Goal: Task Accomplishment & Management: Complete application form

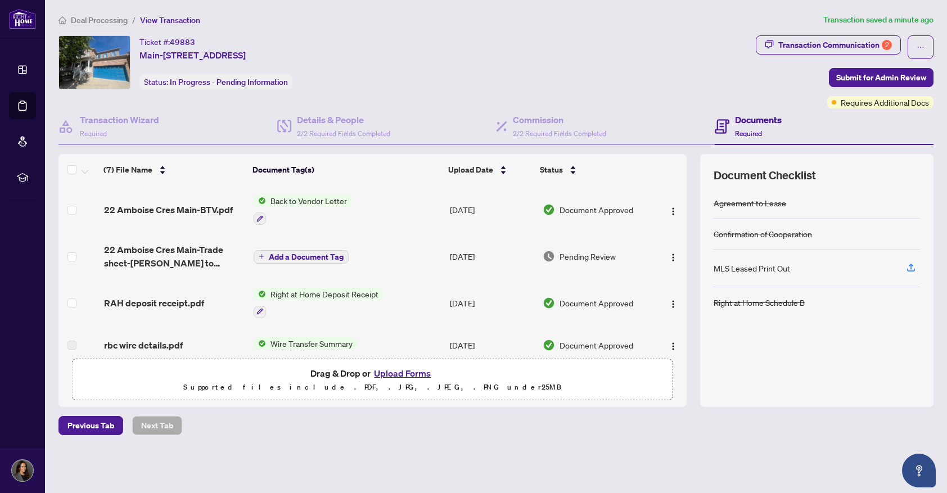
click at [298, 199] on span "Back to Vendor Letter" at bounding box center [308, 201] width 85 height 12
click at [290, 257] on span "Back to Vendor Letter" at bounding box center [294, 256] width 85 height 12
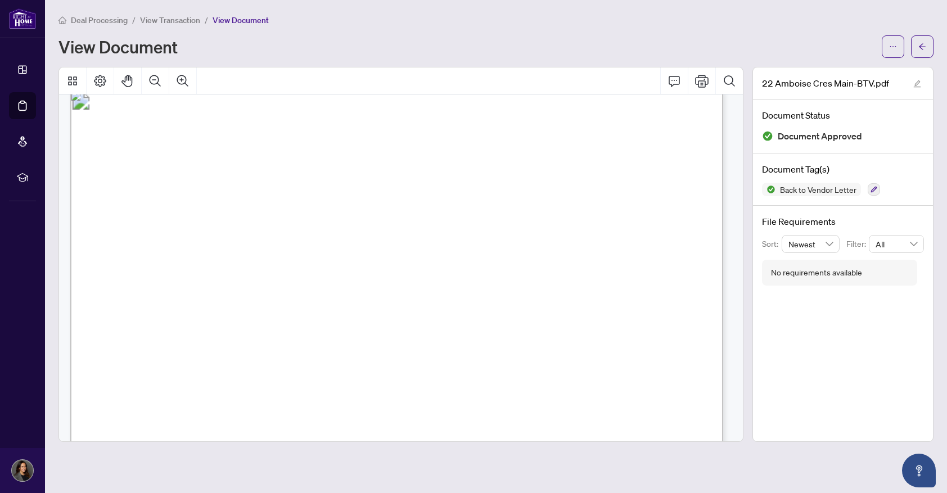
scroll to position [118, 0]
click at [924, 49] on icon "arrow-left" at bounding box center [922, 47] width 8 height 8
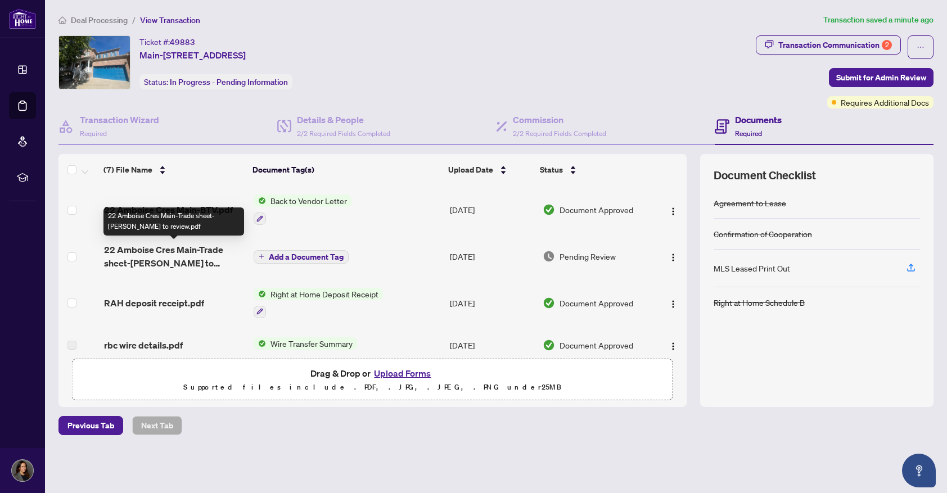
click at [181, 254] on span "22 Amboise Cres Main-Trade sheet-[PERSON_NAME] to review.pdf" at bounding box center [174, 256] width 141 height 27
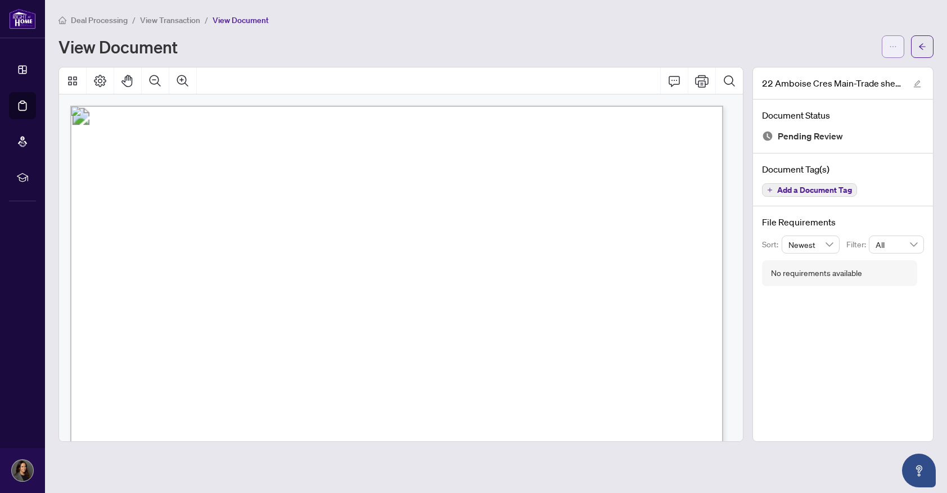
click at [897, 40] on button "button" at bounding box center [893, 46] width 22 height 22
click at [844, 71] on span "Download" at bounding box center [852, 71] width 85 height 12
click at [923, 48] on icon "arrow-left" at bounding box center [922, 47] width 8 height 8
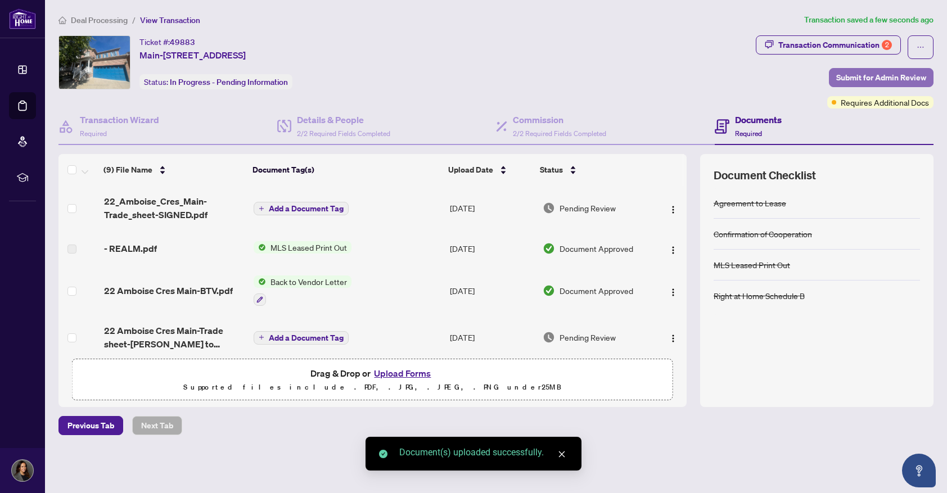
click at [855, 78] on span "Submit for Admin Review" at bounding box center [881, 78] width 90 height 18
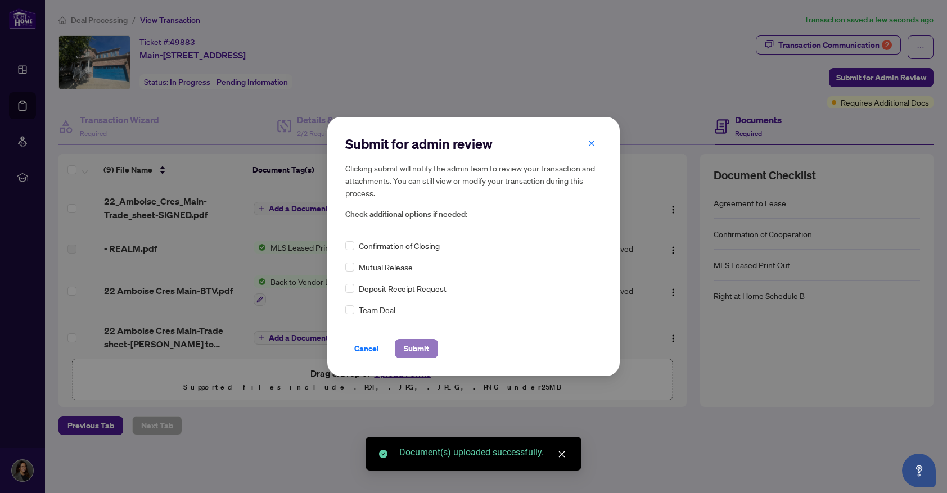
click at [415, 347] on span "Submit" at bounding box center [416, 349] width 25 height 18
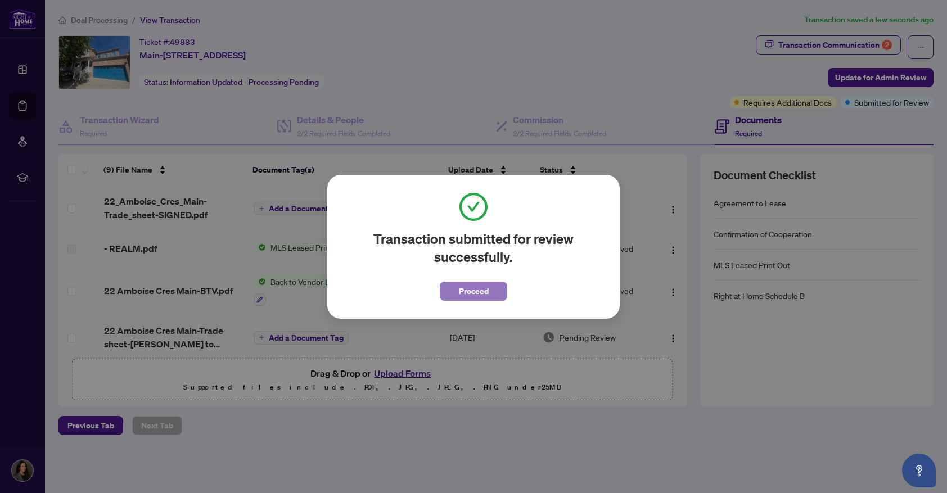
click at [457, 288] on button "Proceed" at bounding box center [473, 291] width 67 height 19
